Goal: Task Accomplishment & Management: Use online tool/utility

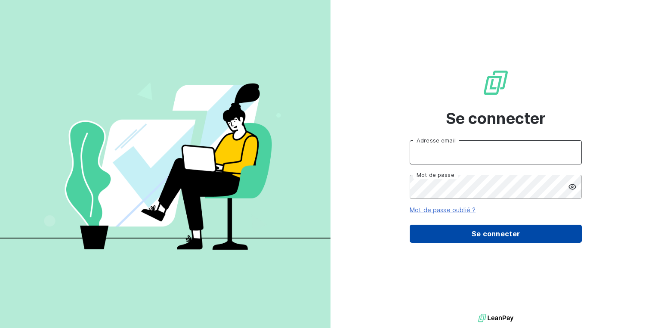
type input "[EMAIL_ADDRESS][DOMAIN_NAME]"
click at [484, 227] on button "Se connecter" at bounding box center [496, 234] width 172 height 18
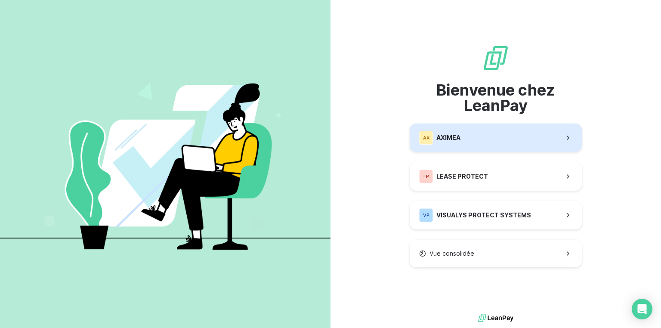
click at [480, 135] on button "AX AXIMEA" at bounding box center [496, 138] width 172 height 28
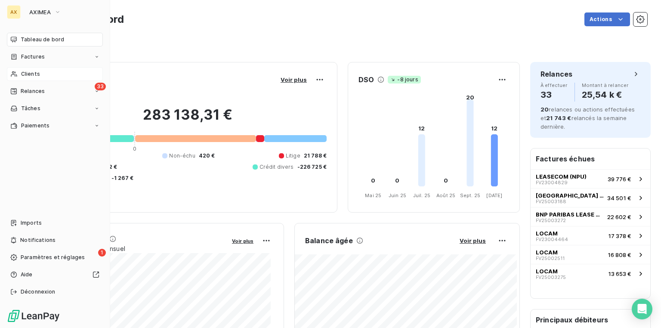
click at [21, 76] on span "Clients" at bounding box center [30, 74] width 19 height 8
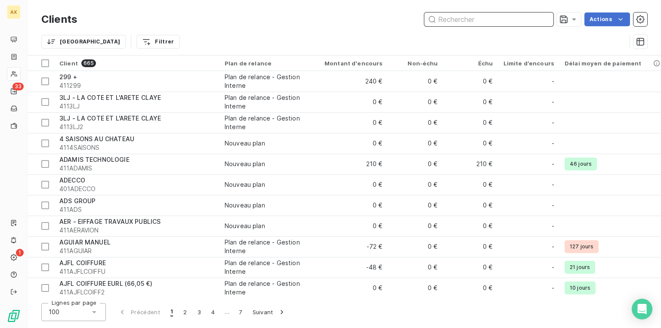
click at [465, 15] on input "text" at bounding box center [488, 19] width 129 height 14
paste input "411LERNERJEOFF"
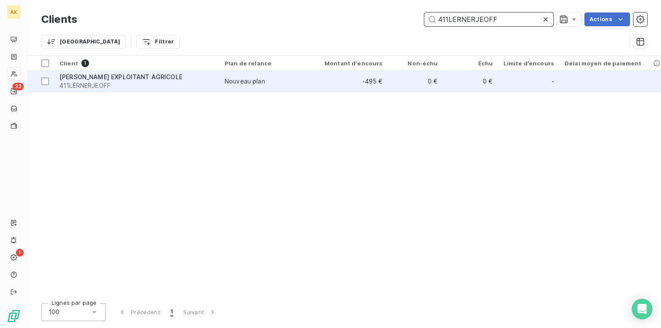
type input "411LERNERJEOFF"
click at [86, 79] on span "[PERSON_NAME] EXPLOITANT AGRICOLE" at bounding box center [120, 76] width 123 height 7
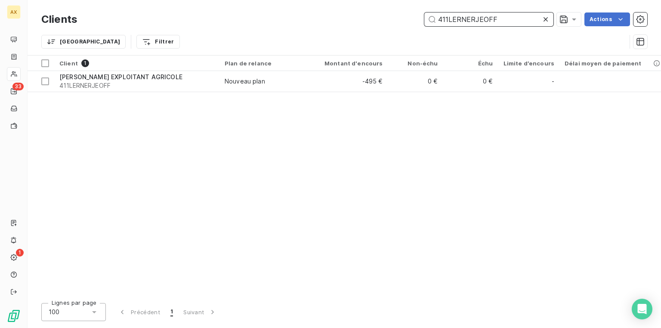
click at [503, 22] on input "411LERNERJEOFF" at bounding box center [488, 19] width 129 height 14
drag, startPoint x: 503, startPoint y: 21, endPoint x: 341, endPoint y: 19, distance: 161.4
click at [370, 19] on div "411LERNERJEOFF Actions" at bounding box center [367, 19] width 559 height 14
paste input "OZPAYSAGES"
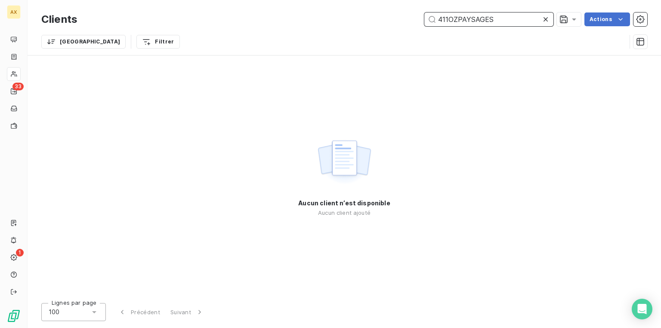
click at [515, 17] on input "411OZPAYSAGES" at bounding box center [488, 19] width 129 height 14
drag, startPoint x: 497, startPoint y: 21, endPoint x: 273, endPoint y: 26, distance: 224.3
click at [377, 22] on div "411OZPAYSAGES Actions" at bounding box center [367, 19] width 559 height 14
paste input "DUMILON"
type input "411DUMILON"
